Goal: Use online tool/utility: Utilize a website feature to perform a specific function

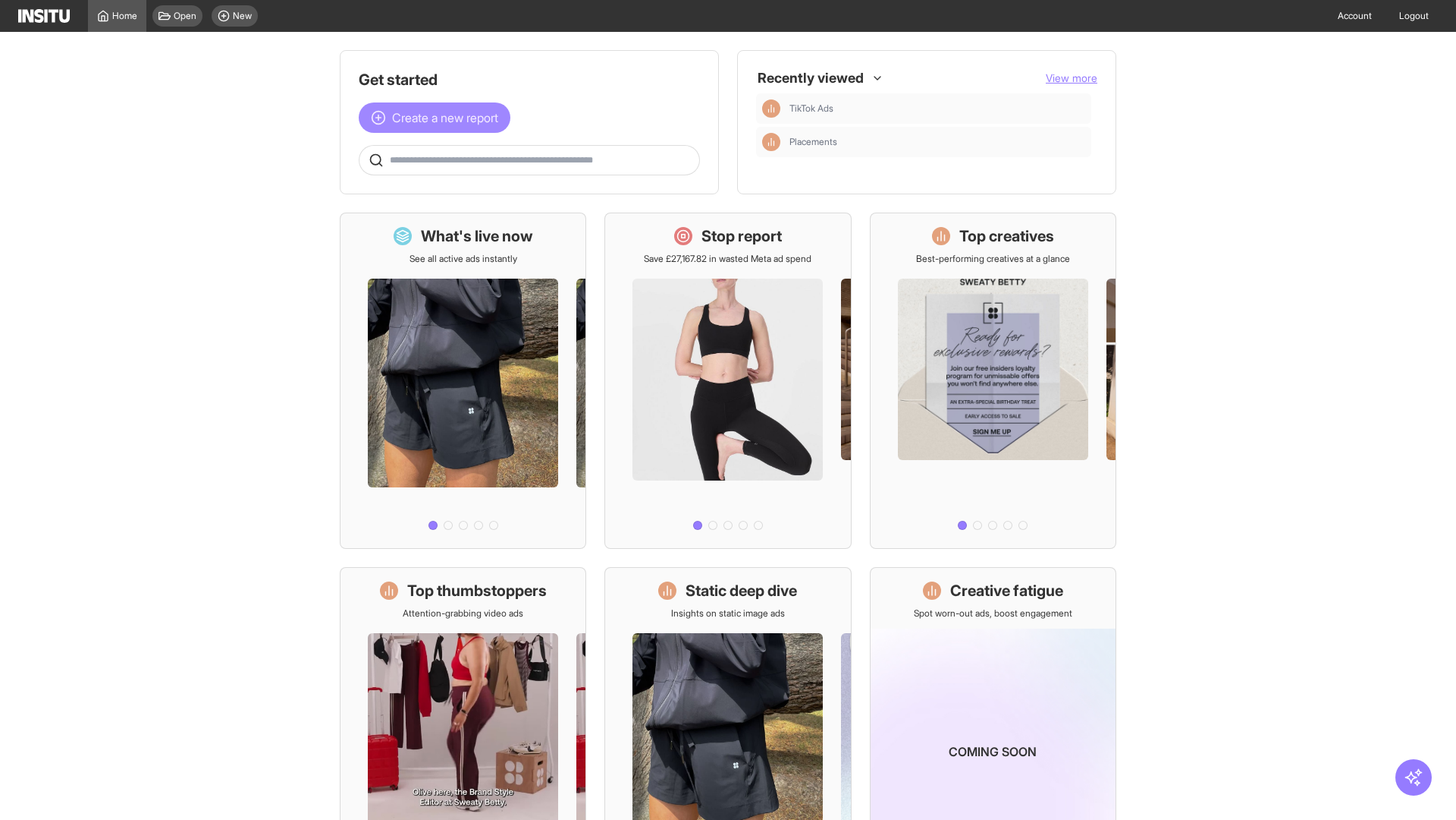
click at [438, 118] on span "Create a new report" at bounding box center [445, 117] width 106 height 18
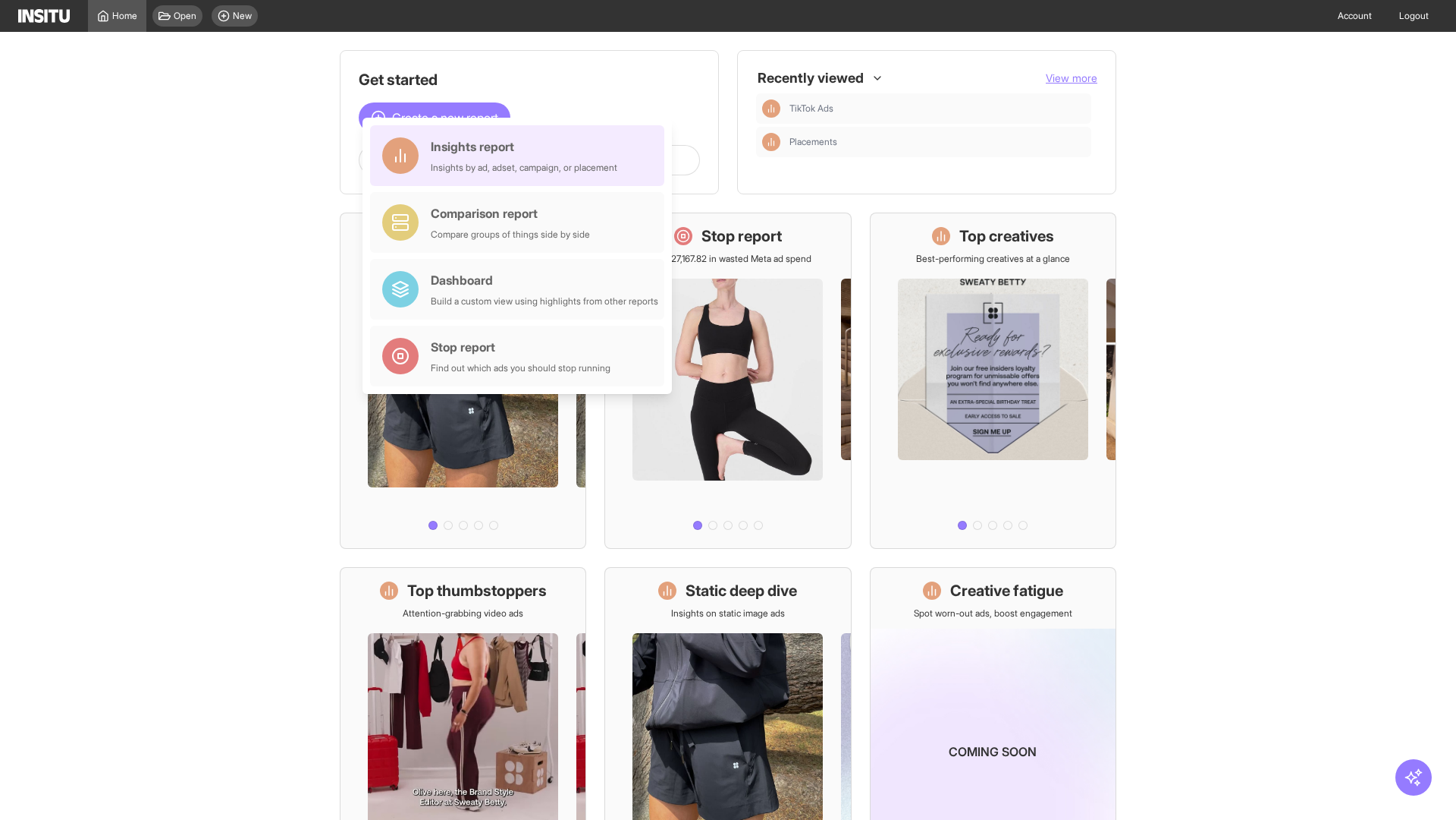
click at [521, 155] on div "Insights report Insights by ad, adset, campaign, or placement" at bounding box center [523, 155] width 187 height 36
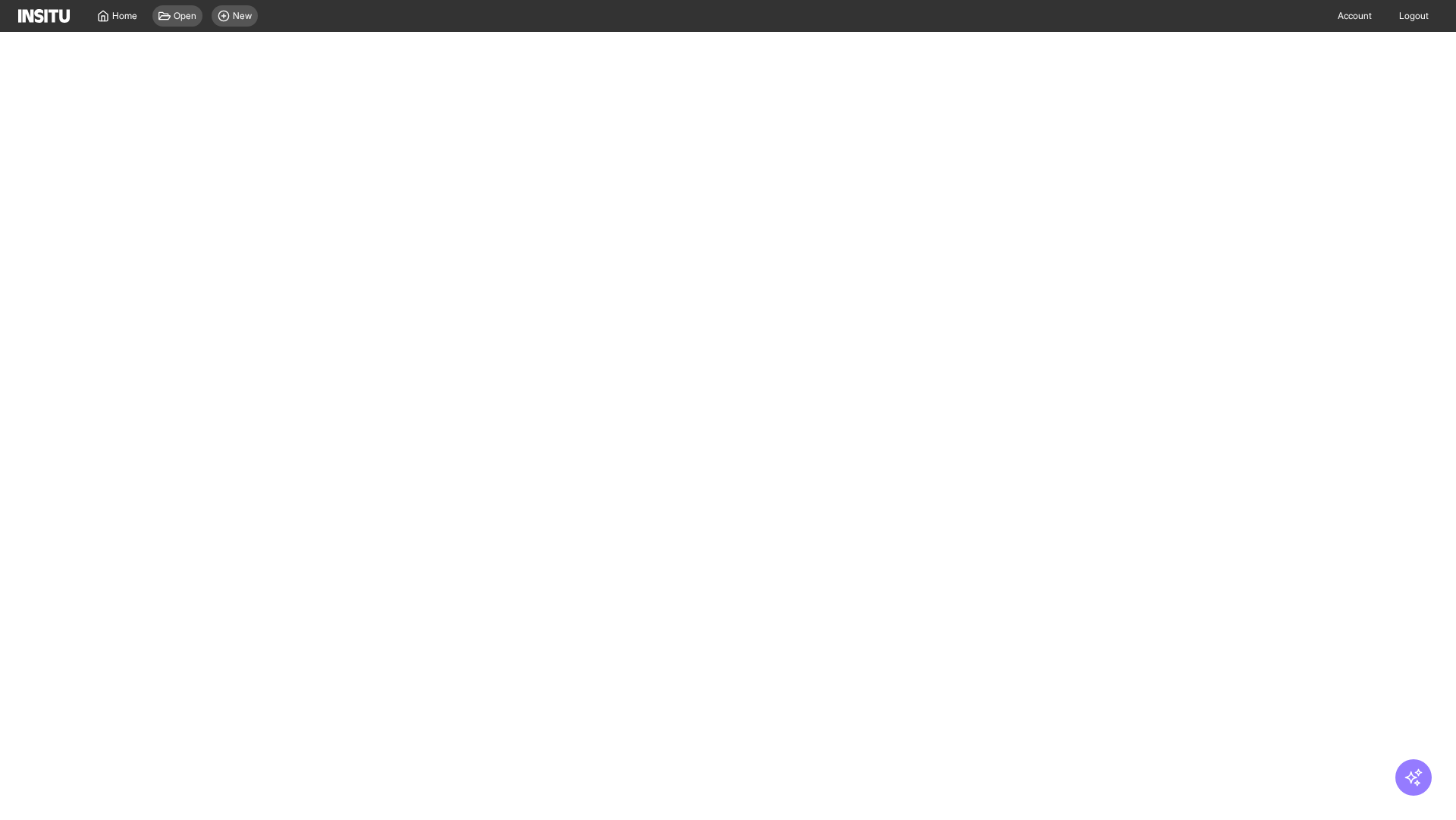
select select "**"
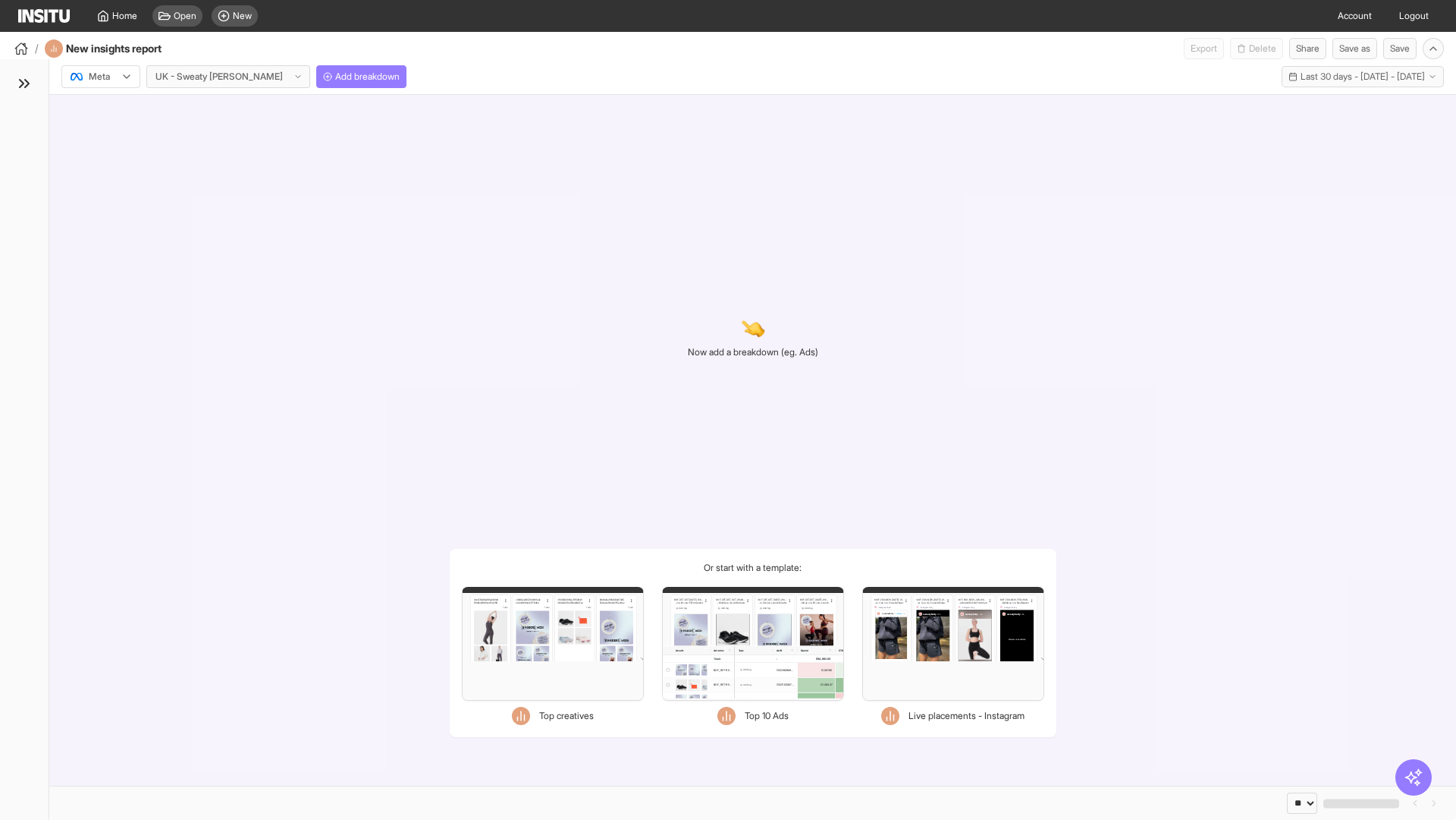
click at [101, 77] on div at bounding box center [90, 77] width 42 height 15
click at [100, 109] on span "Meta" at bounding box center [99, 109] width 20 height 13
click at [335, 77] on span "Add breakdown" at bounding box center [367, 77] width 64 height 12
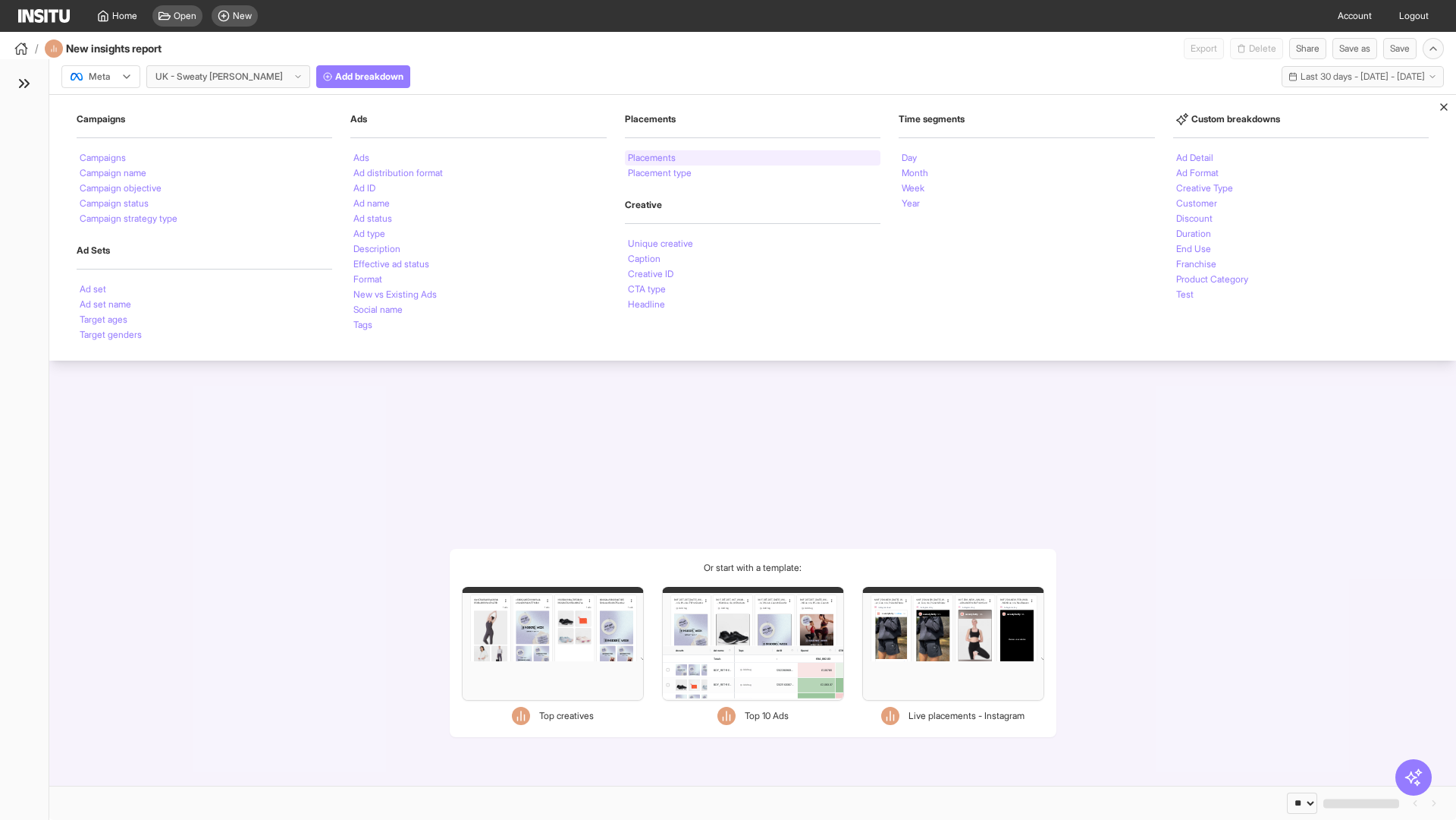
click at [653, 158] on li "Placements" at bounding box center [652, 157] width 48 height 9
